Goal: Task Accomplishment & Management: Manage account settings

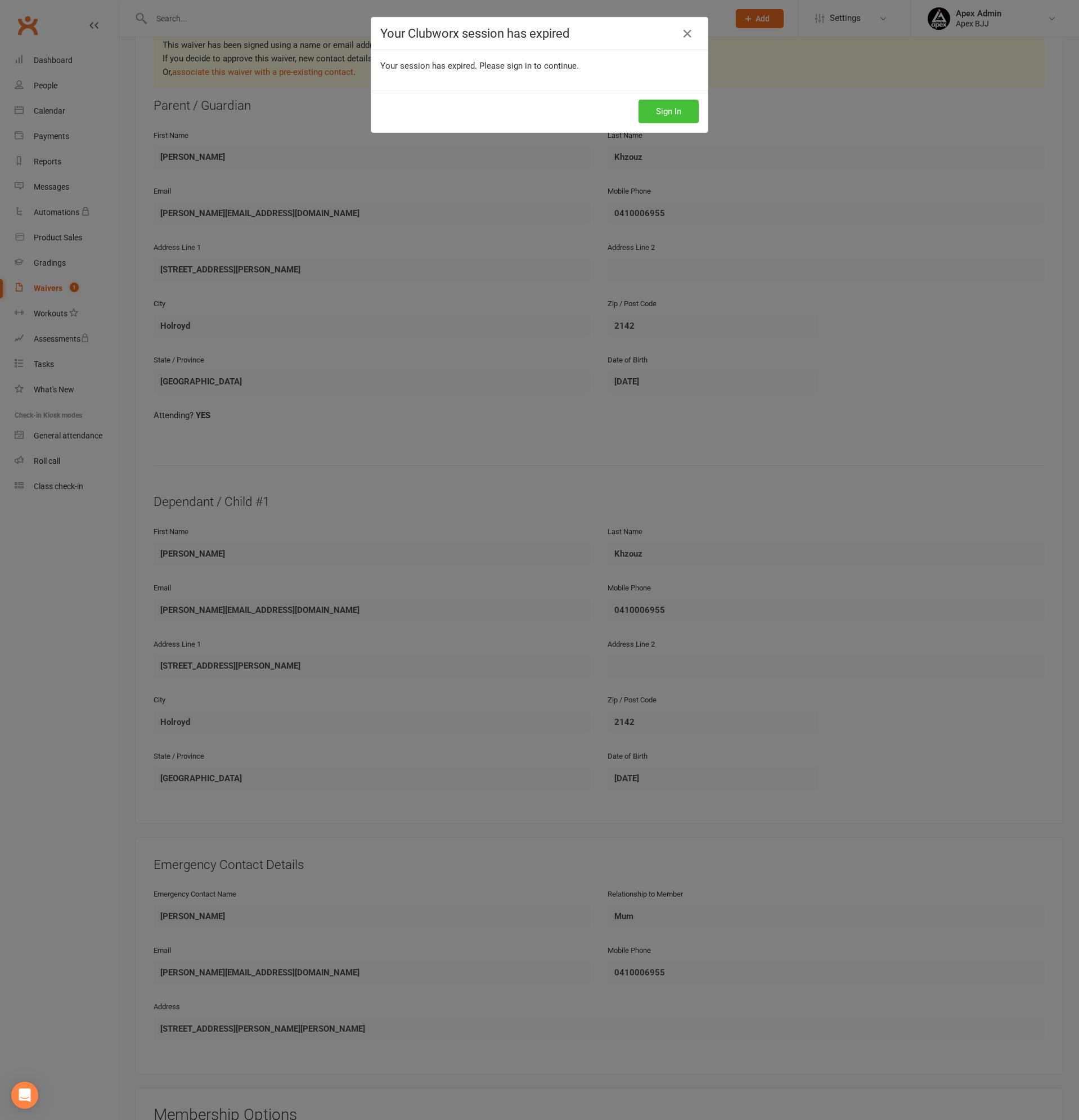
click at [677, 111] on button "Sign In" at bounding box center [669, 111] width 60 height 24
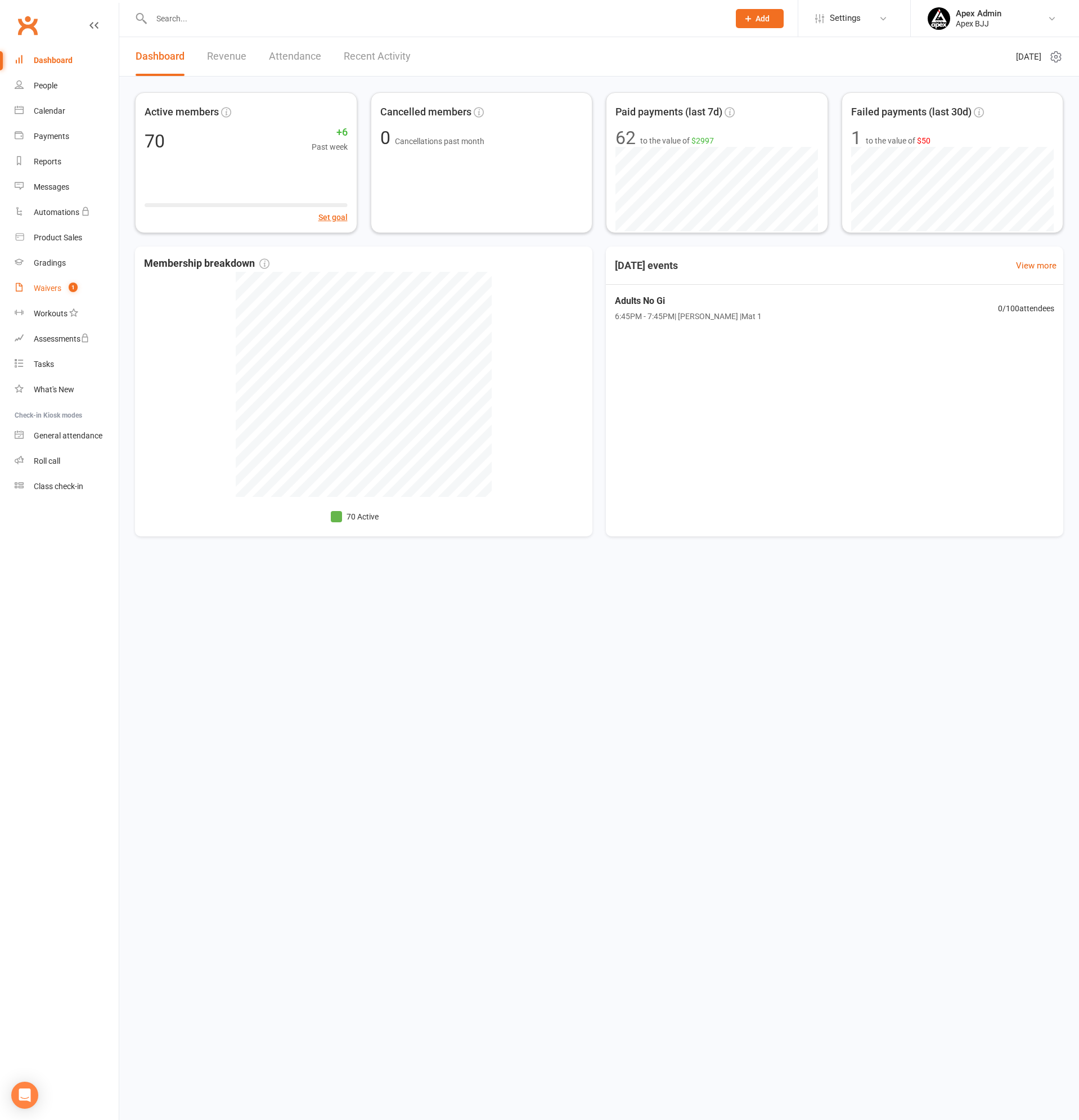
click at [40, 287] on div "Waivers" at bounding box center [47, 288] width 28 height 9
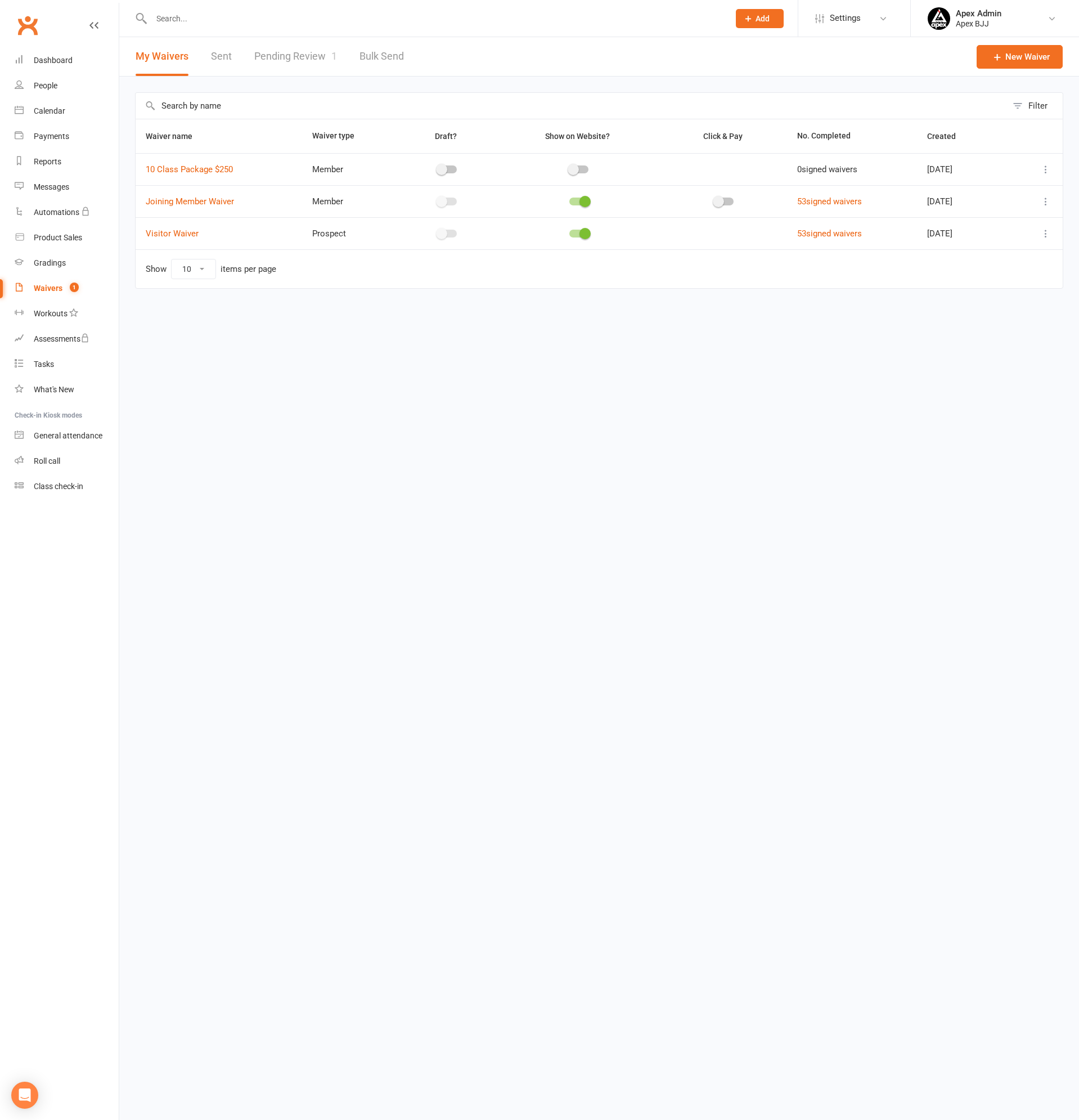
click at [316, 63] on link "Pending Review 1" at bounding box center [296, 56] width 83 height 39
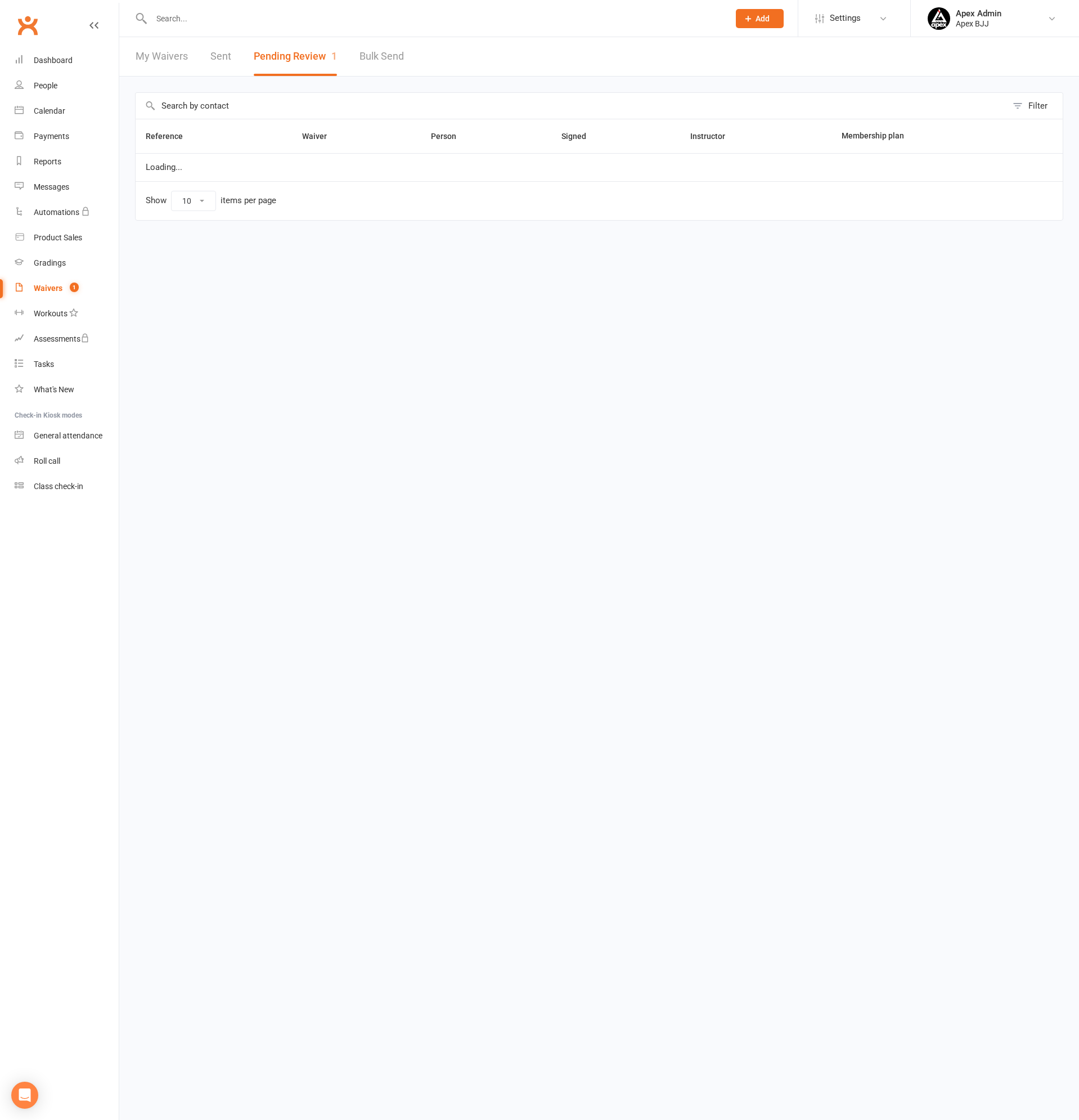
select select "100"
click at [1034, 169] on link "Review" at bounding box center [1030, 174] width 44 height 20
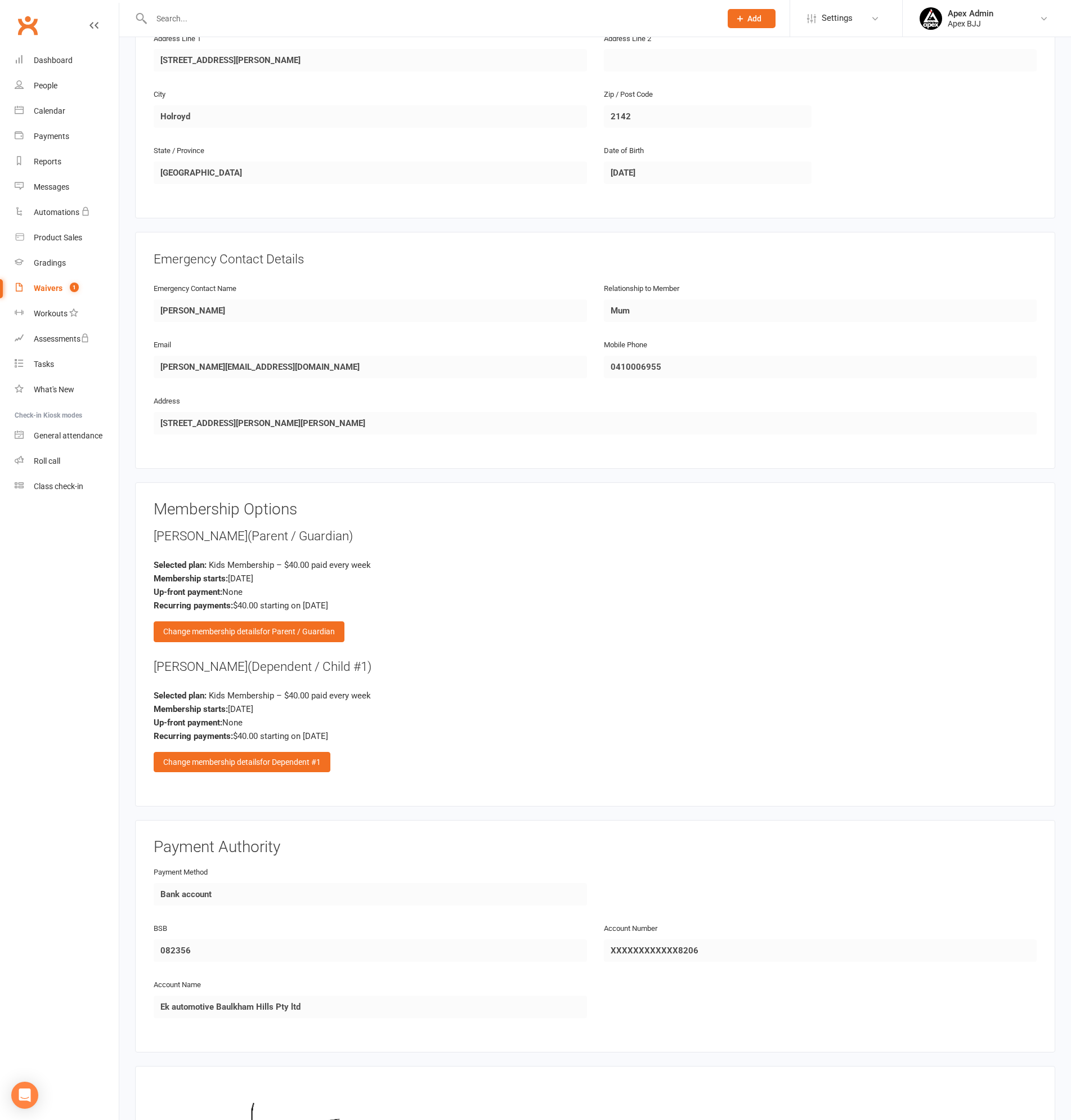
scroll to position [989, 0]
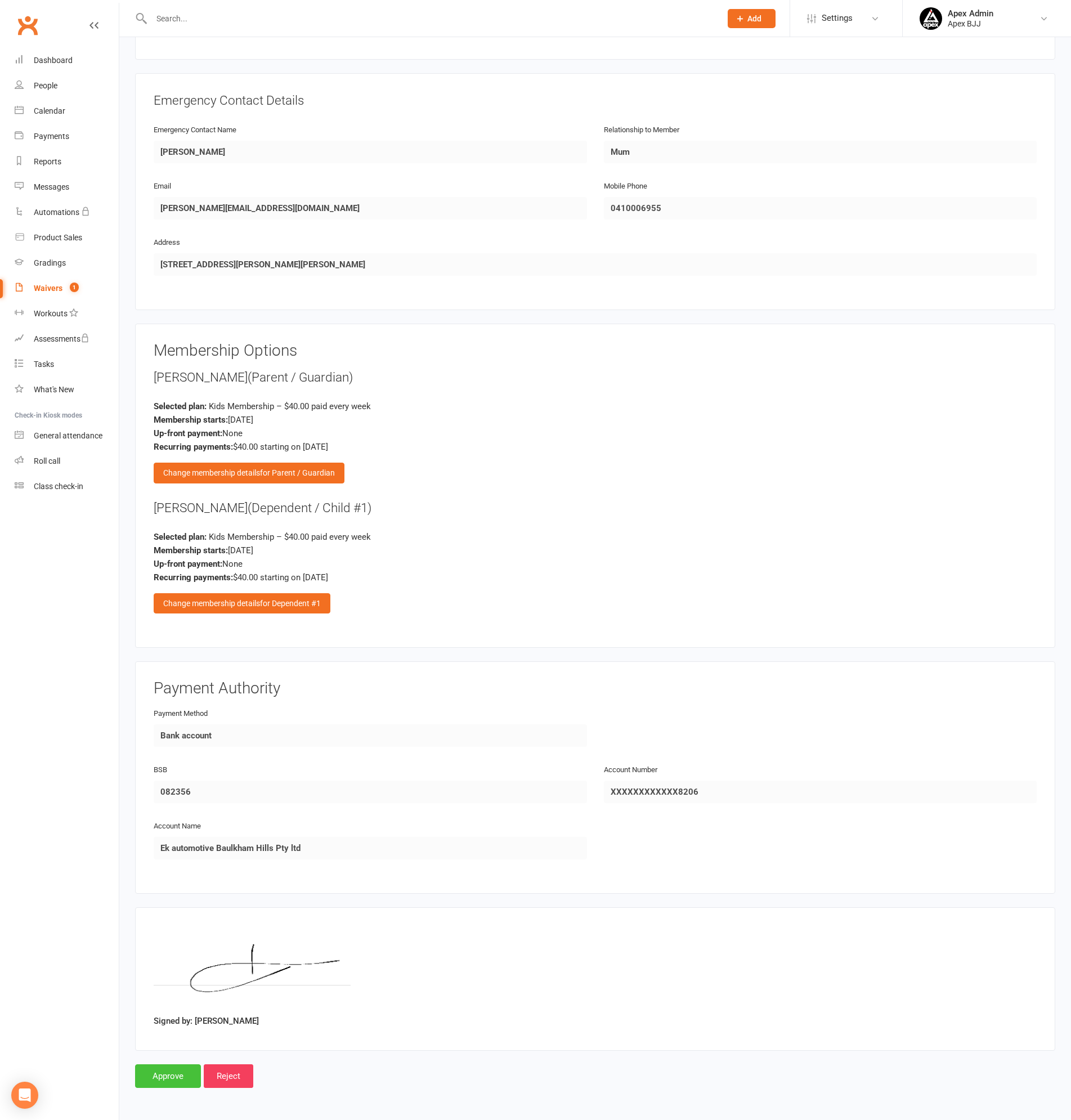
click at [168, 1079] on input "Approve" at bounding box center [168, 1076] width 66 height 24
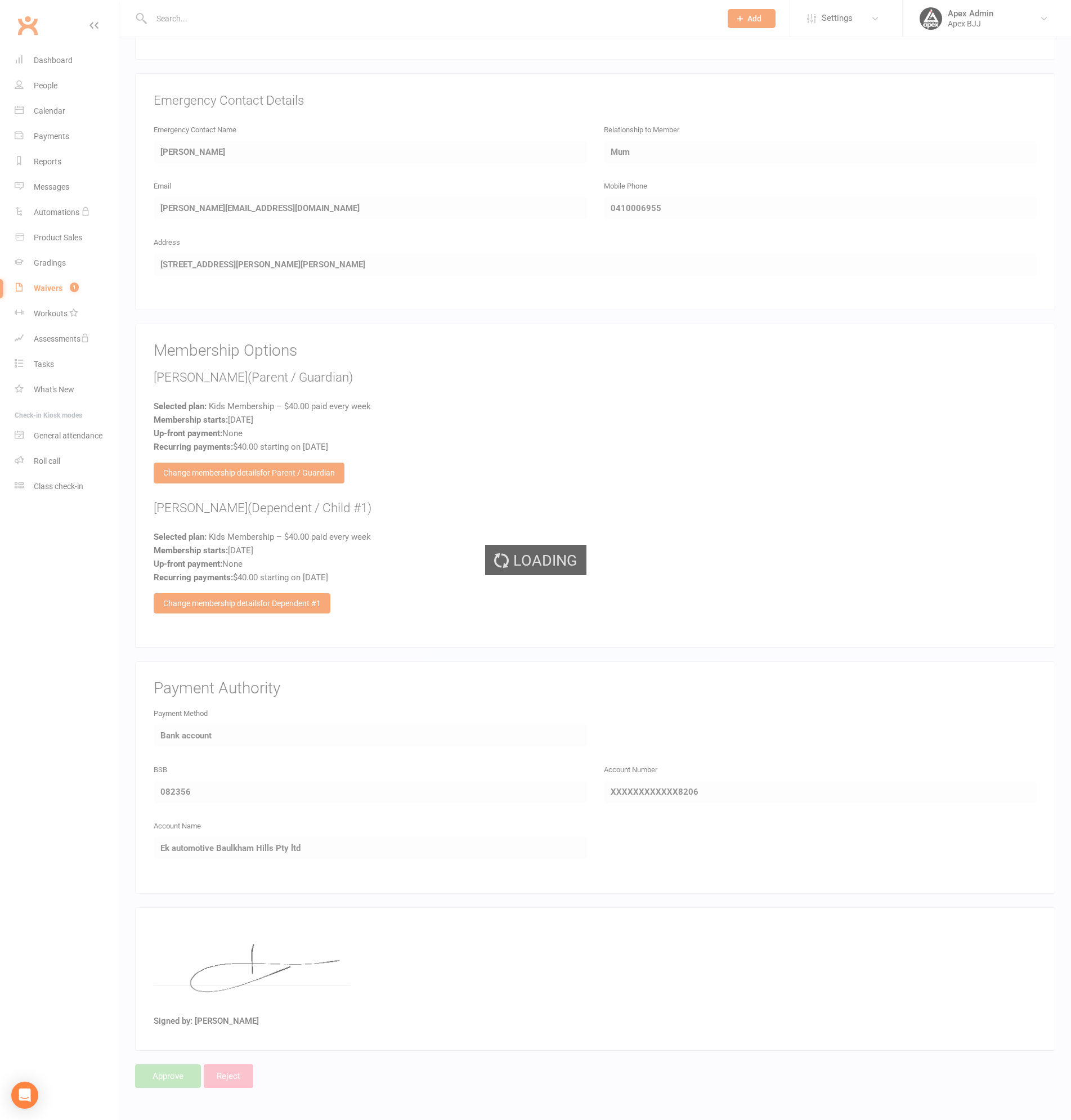
select select "100"
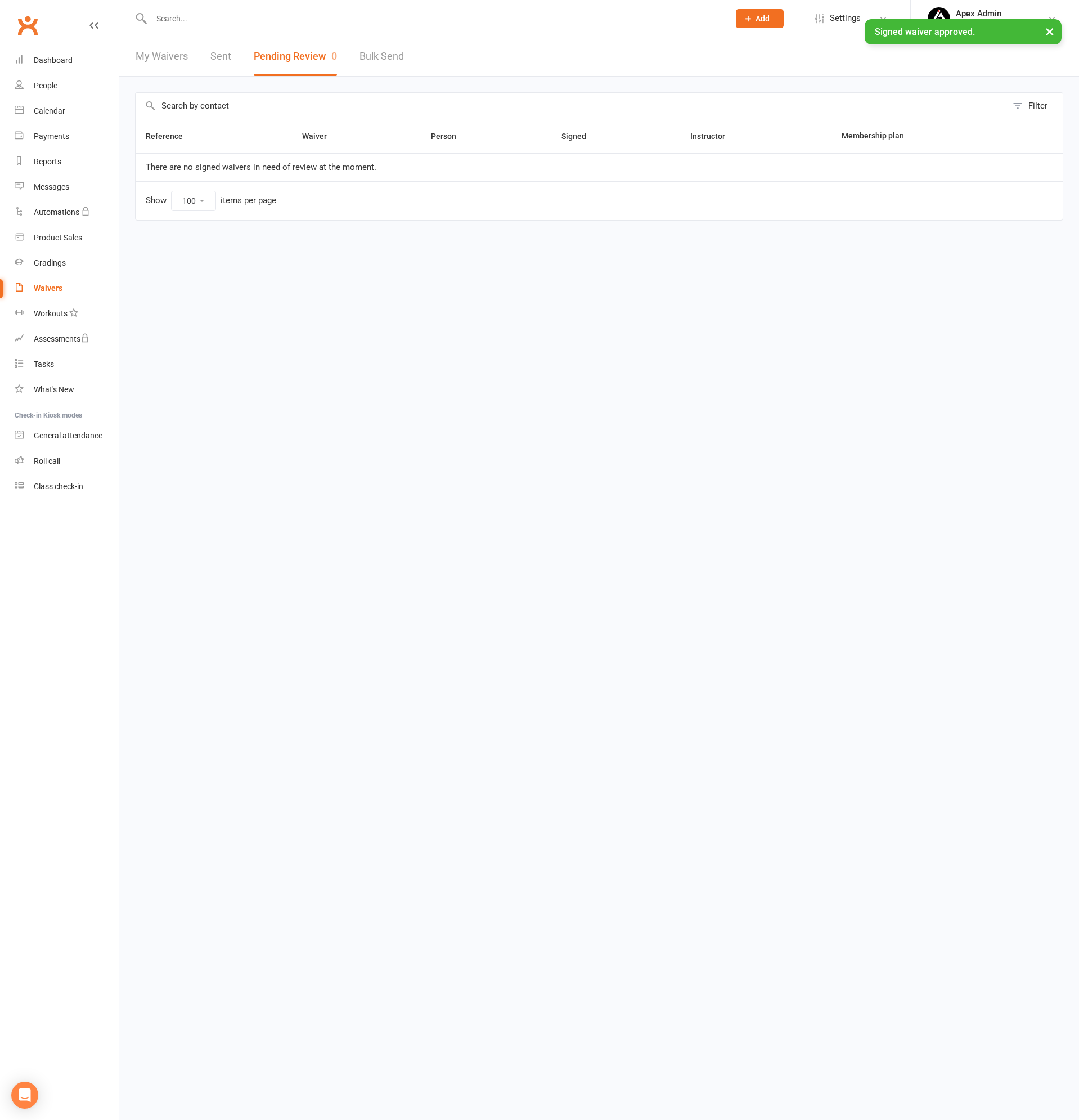
click at [197, 17] on input "text" at bounding box center [434, 19] width 573 height 16
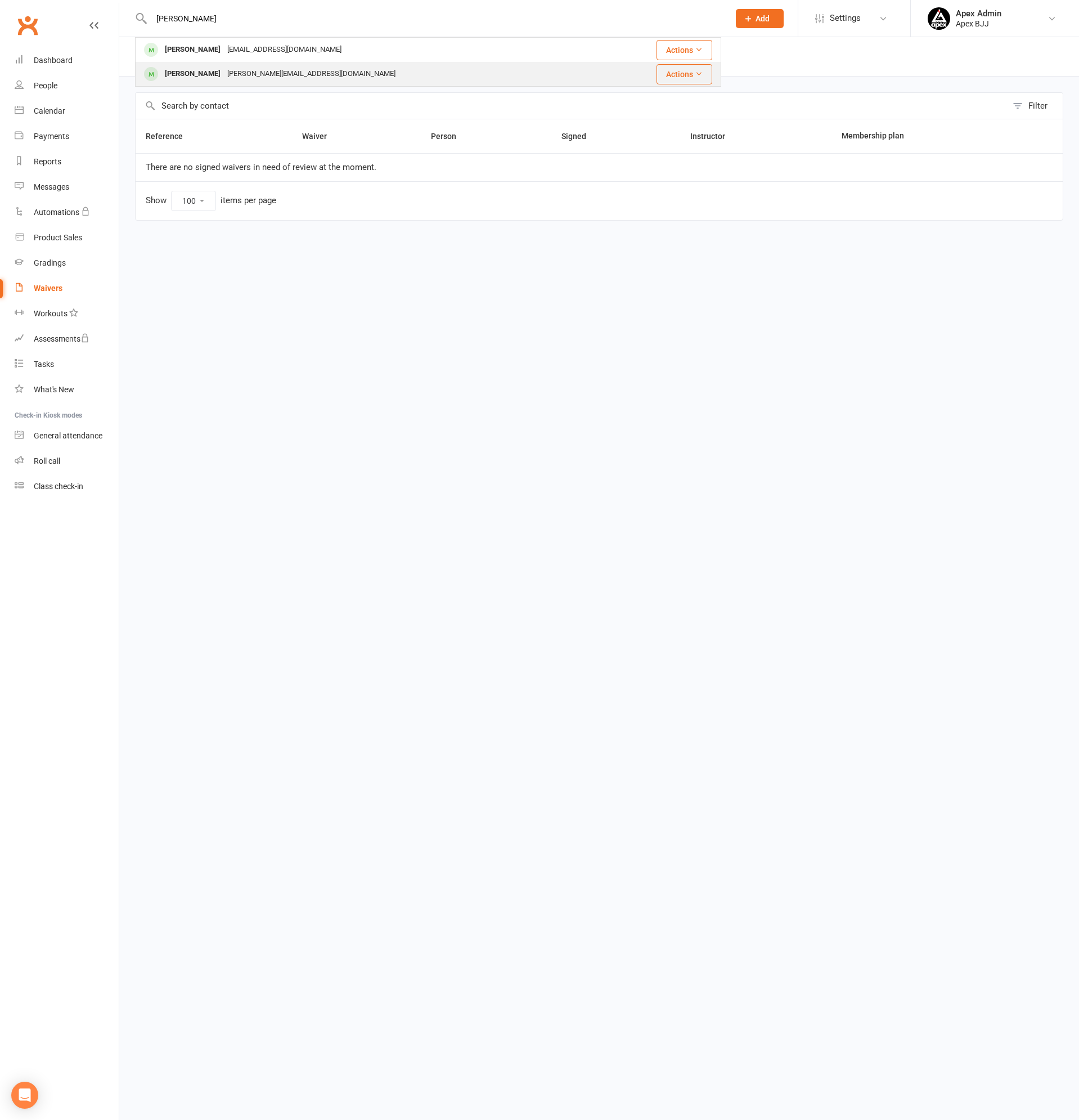
type input "[PERSON_NAME]"
click at [182, 74] on div "[PERSON_NAME]" at bounding box center [192, 74] width 62 height 16
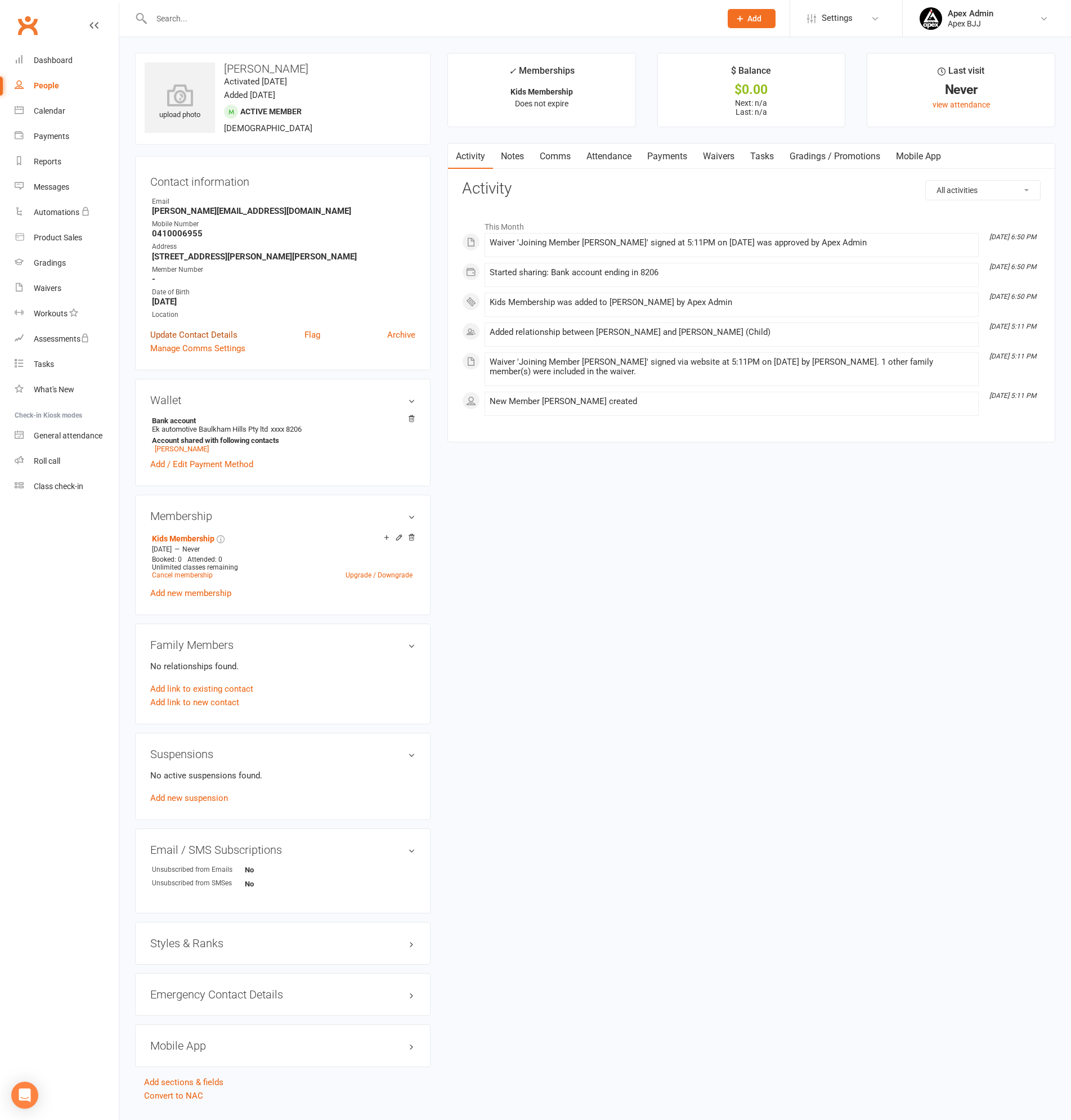
click at [206, 333] on link "Update Contact Details" at bounding box center [194, 334] width 87 height 14
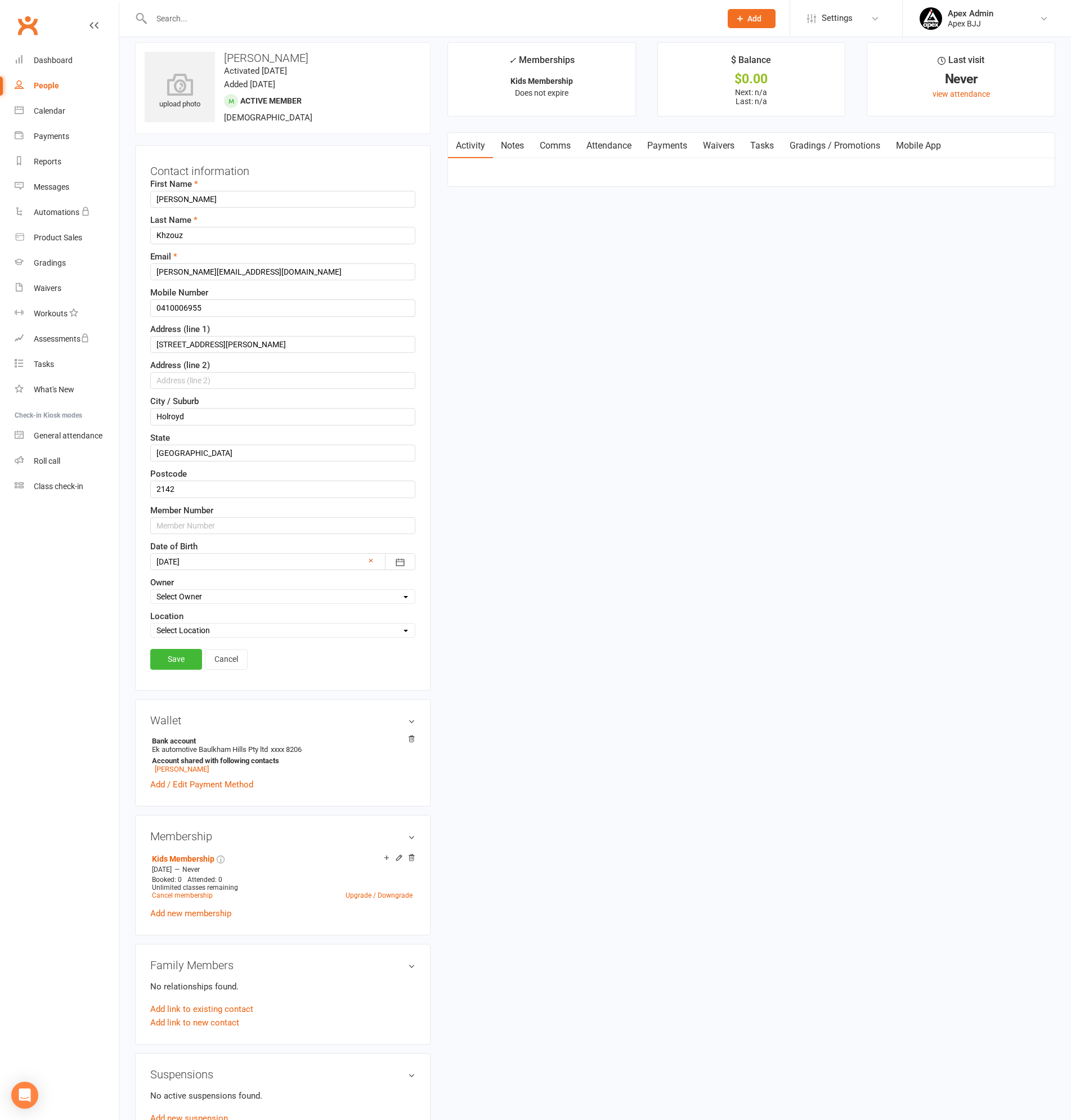
scroll to position [27, 0]
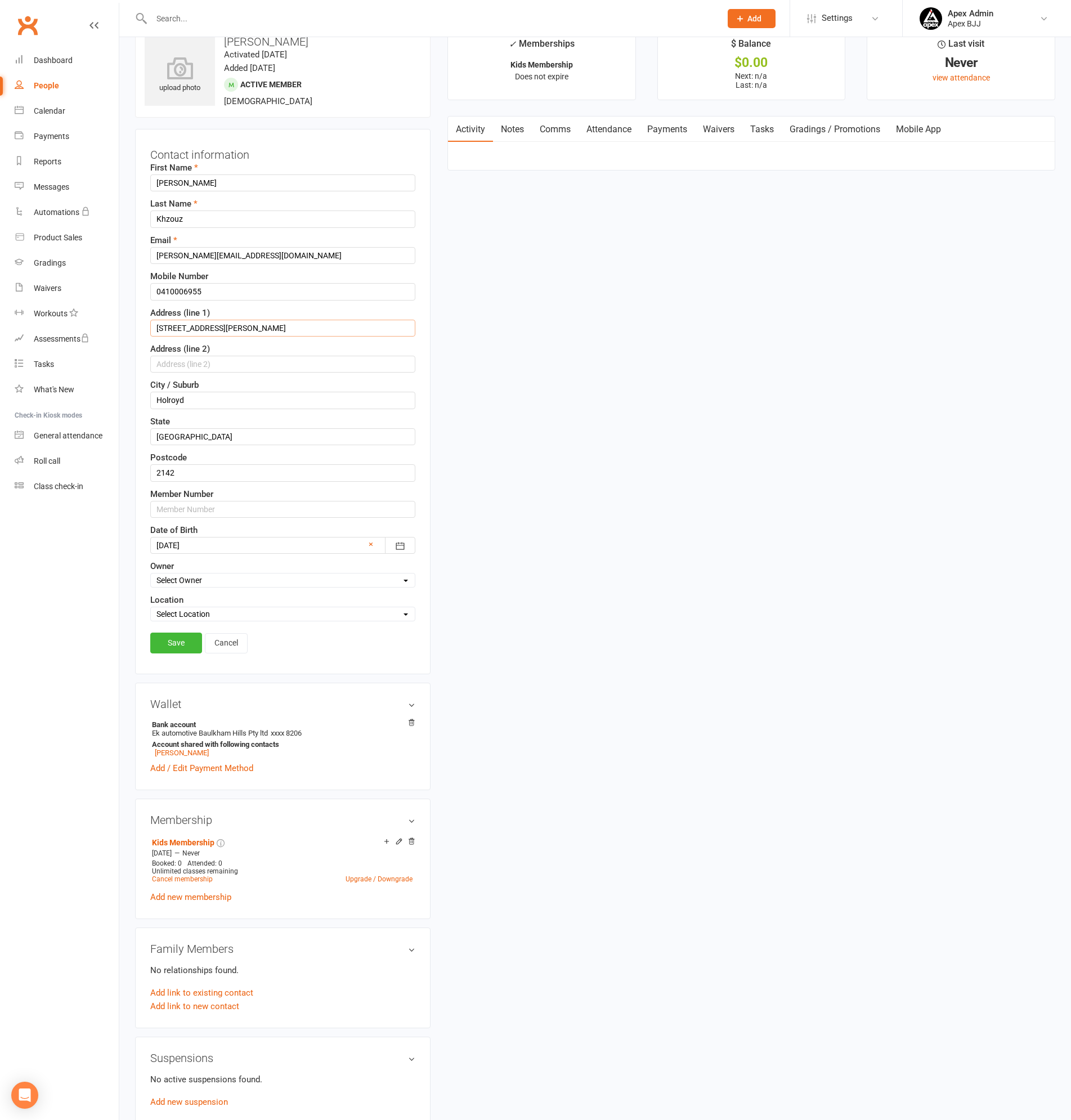
click at [235, 328] on input "[STREET_ADDRESS][PERSON_NAME]" at bounding box center [282, 328] width 265 height 17
type input "[STREET_ADDRESS][PERSON_NAME]"
drag, startPoint x: 105, startPoint y: 387, endPoint x: 118, endPoint y: 347, distance: 42.1
click at [20, 377] on ui-view "Prospect Member Non-attending contact Class / event Appointment Grading event T…" at bounding box center [535, 705] width 1071 height 1458
type input "HOLROYD"
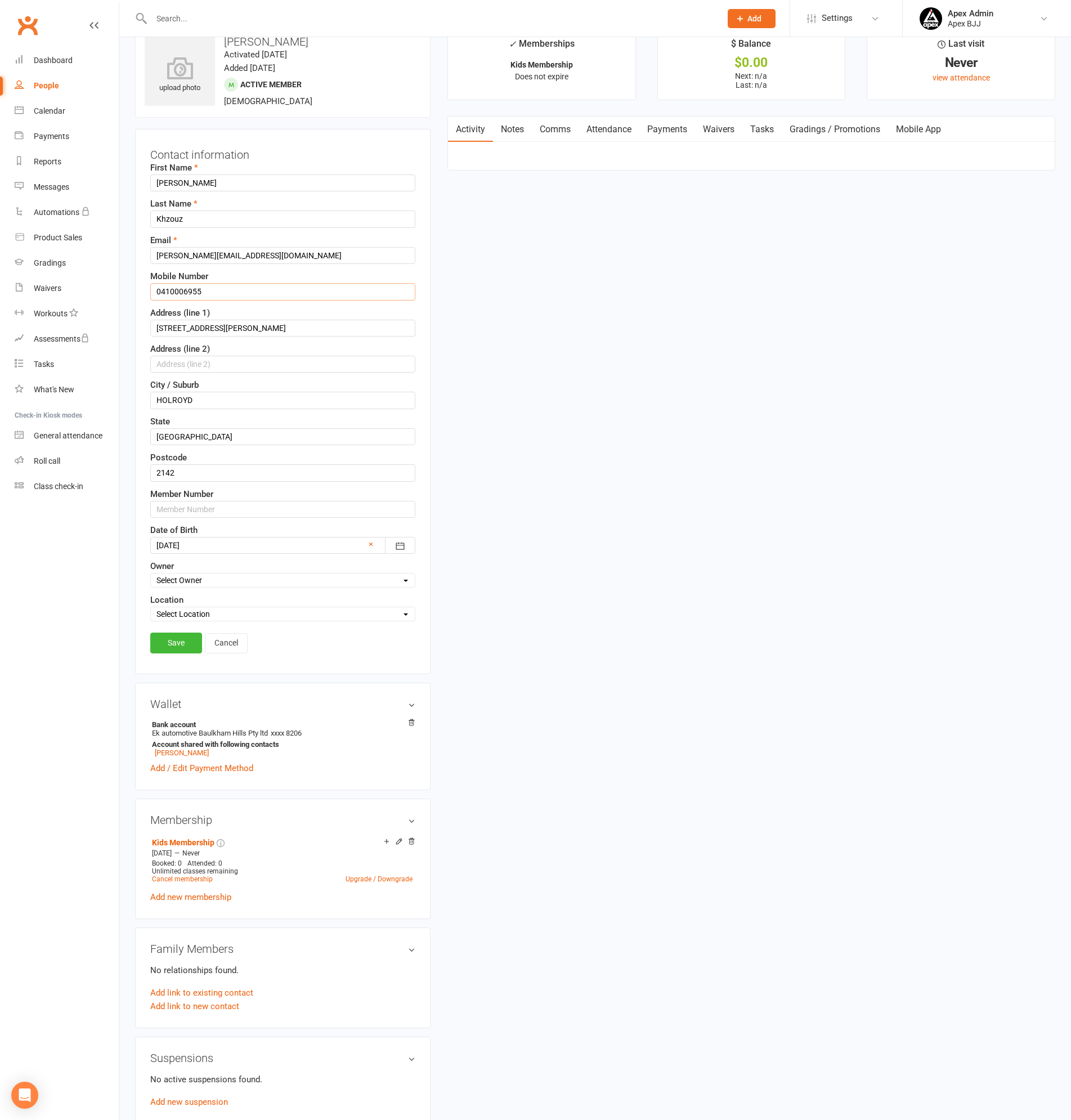
click at [218, 287] on input "0410006955" at bounding box center [282, 292] width 265 height 17
type input "0410 006 955"
click at [177, 646] on link "Save" at bounding box center [176, 643] width 51 height 20
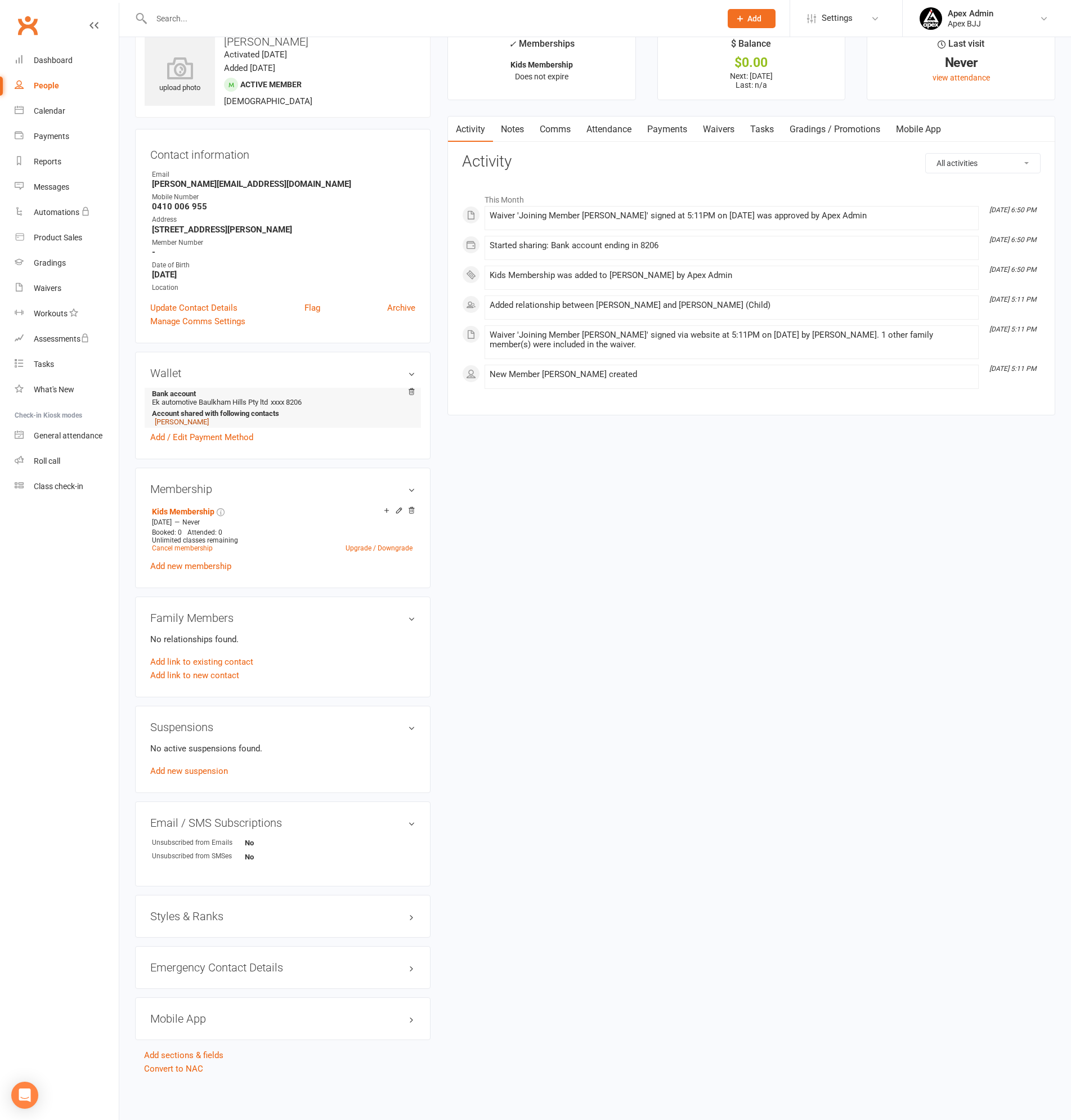
click at [179, 422] on link "[PERSON_NAME]" at bounding box center [182, 422] width 54 height 9
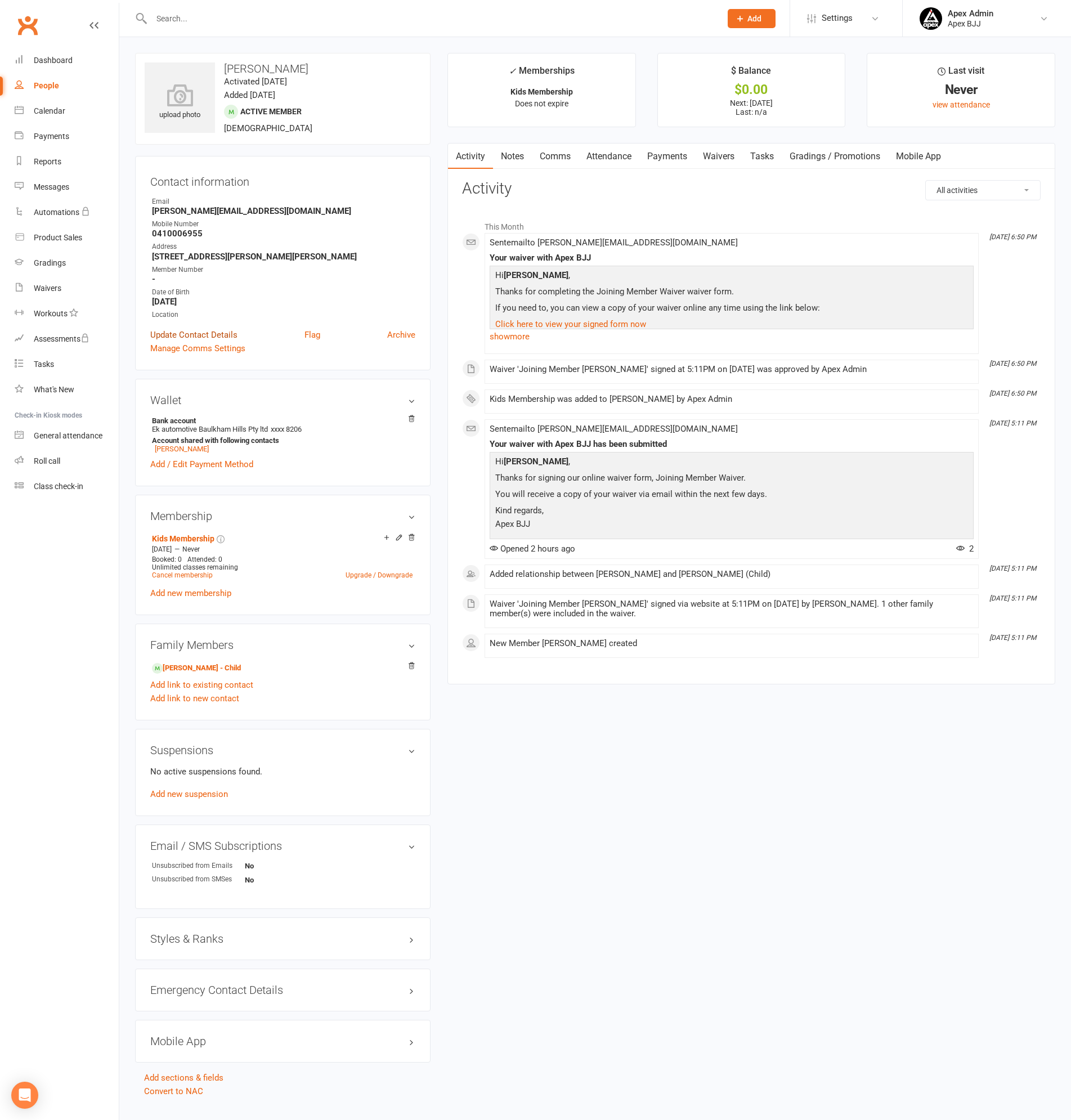
click at [191, 331] on link "Update Contact Details" at bounding box center [194, 334] width 87 height 14
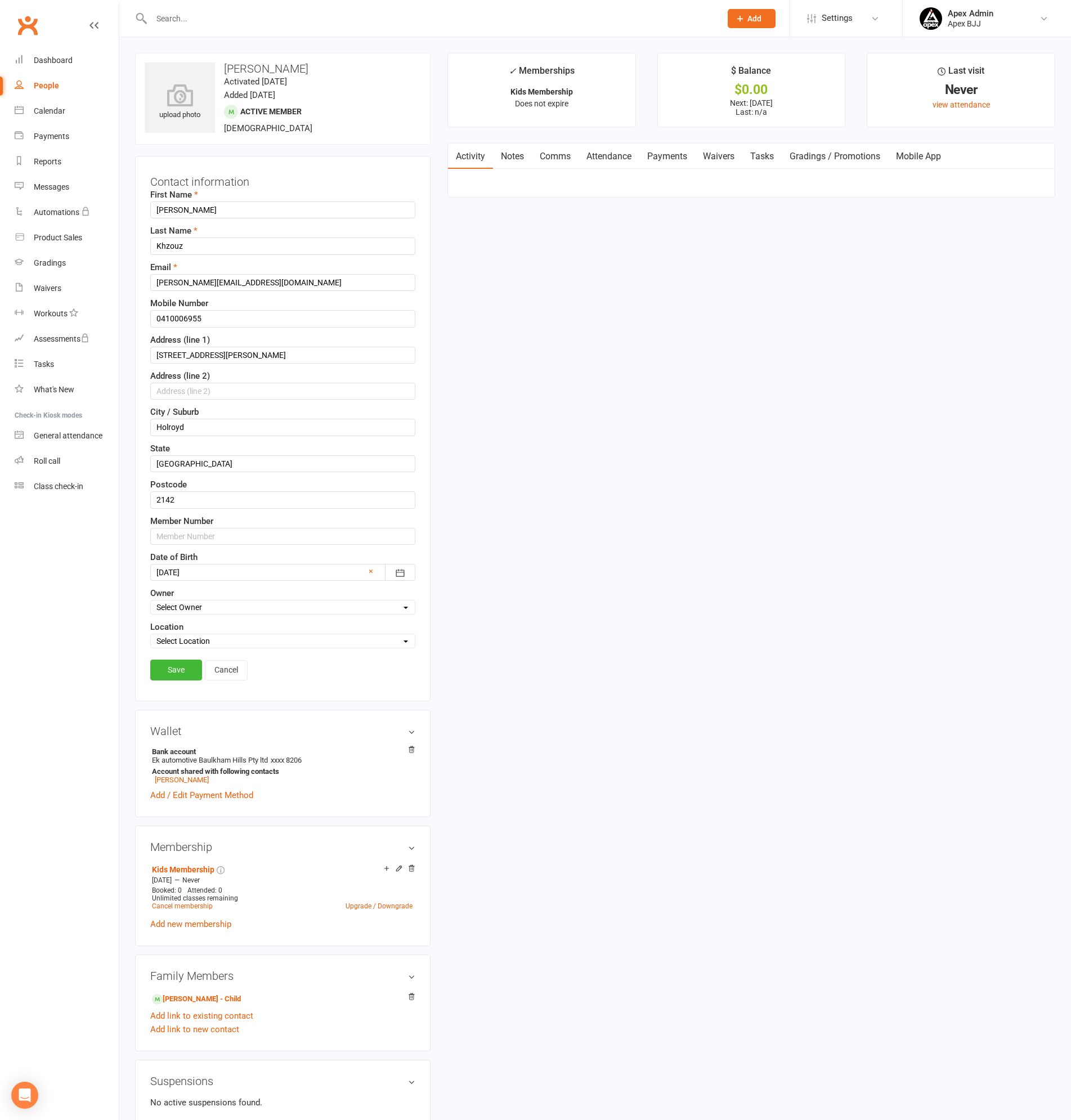
scroll to position [22, 0]
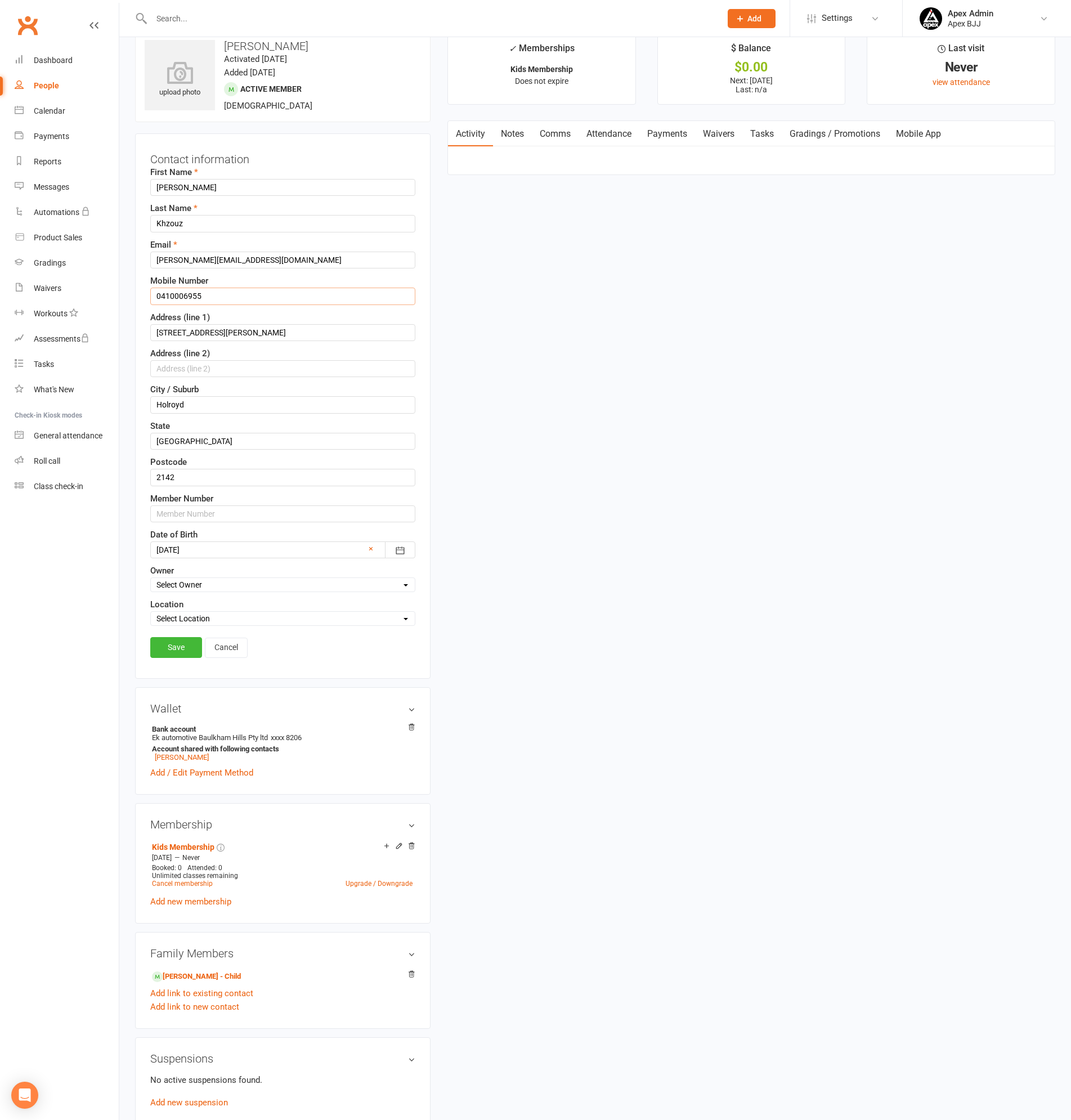
click at [220, 294] on input "0410006955" at bounding box center [282, 296] width 265 height 17
type input "0410 006 955"
click at [212, 332] on input "[STREET_ADDRESS][PERSON_NAME]" at bounding box center [282, 333] width 265 height 17
type input "[STREET_ADDRESS][PERSON_NAME]"
drag, startPoint x: 200, startPoint y: 400, endPoint x: 72, endPoint y: 390, distance: 128.4
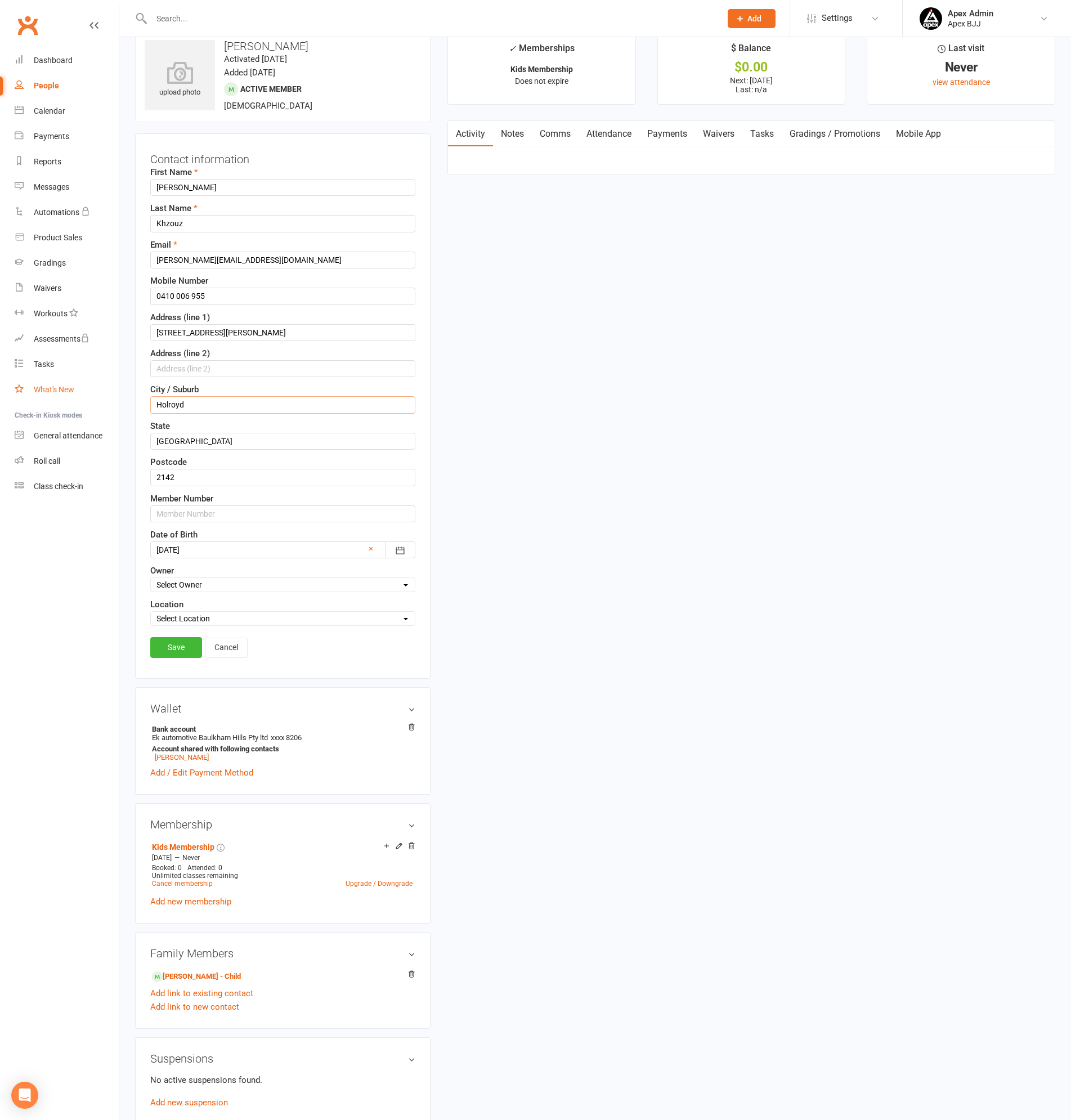
click at [72, 390] on ui-view "Prospect Member Non-attending contact Class / event Appointment Grading event T…" at bounding box center [535, 707] width 1071 height 1454
type input "HOLROYD"
click at [175, 648] on link "Save" at bounding box center [176, 647] width 51 height 20
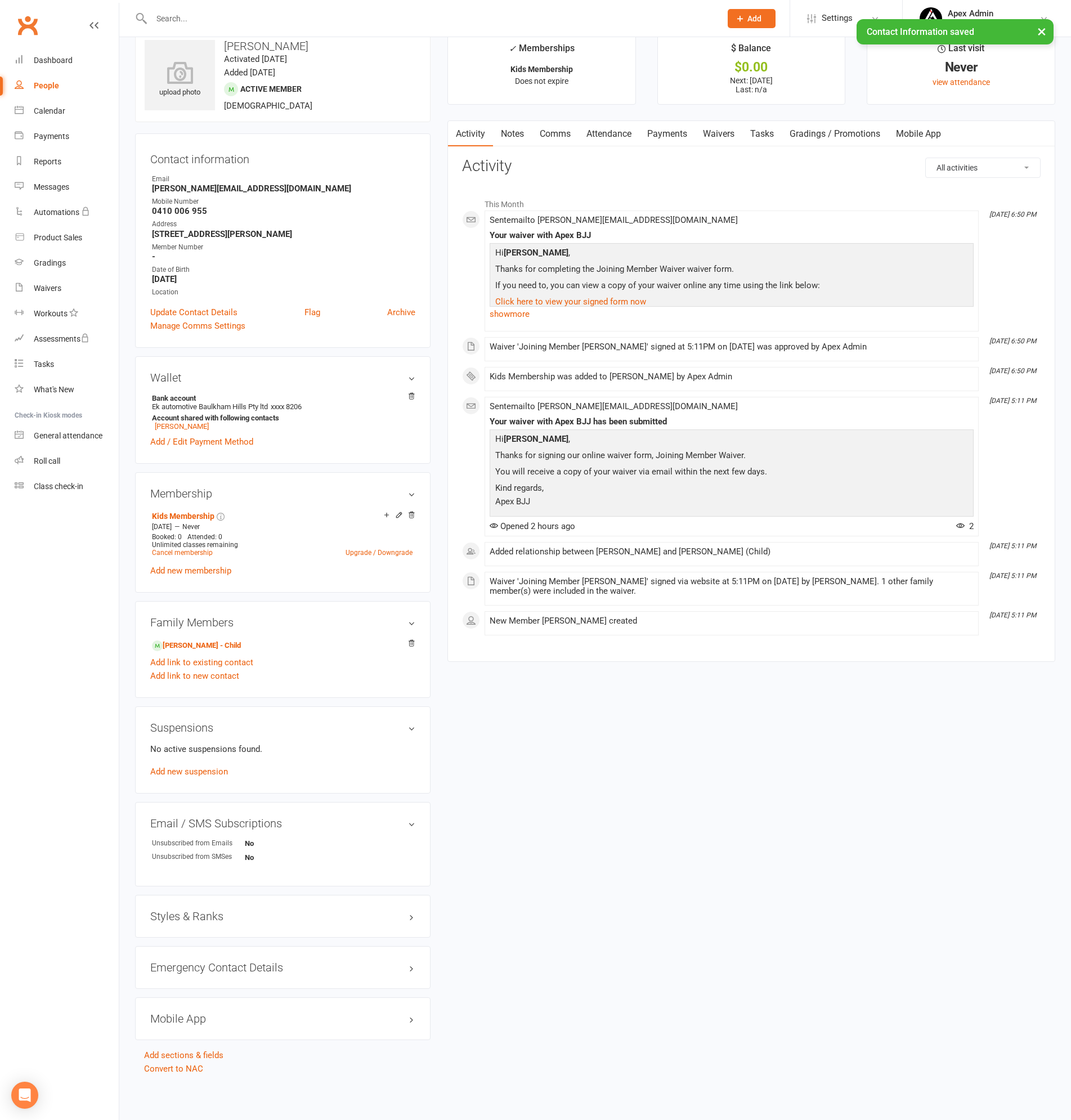
click at [57, 81] on div "People" at bounding box center [46, 85] width 25 height 9
select select "100"
